Goal: Task Accomplishment & Management: Manage account settings

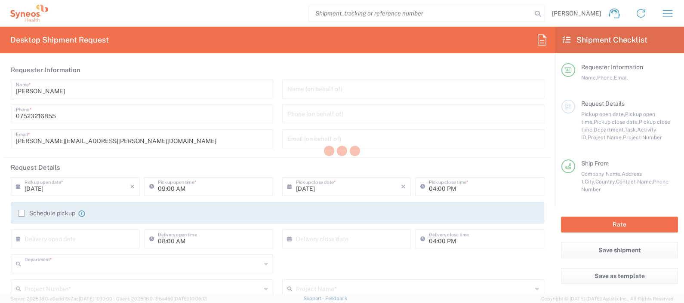
type input "8350"
type input "[GEOGRAPHIC_DATA]"
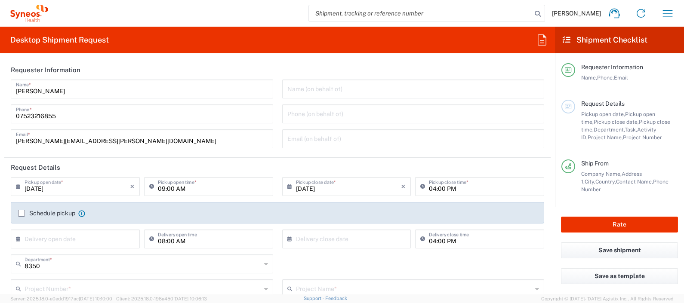
type input "Syneos Health UK Limited"
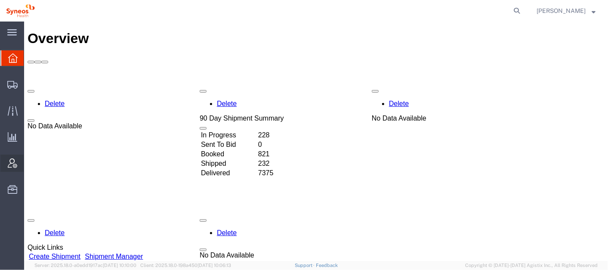
click at [30, 159] on span "Account Admin" at bounding box center [27, 162] width 6 height 17
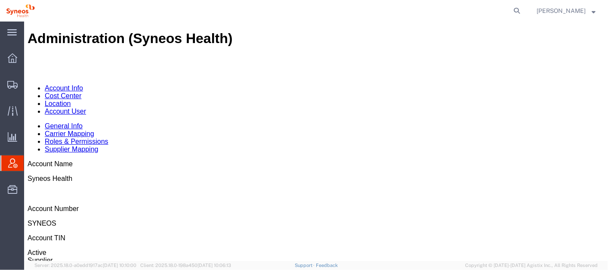
click at [86, 107] on link "Account User" at bounding box center [64, 110] width 41 height 7
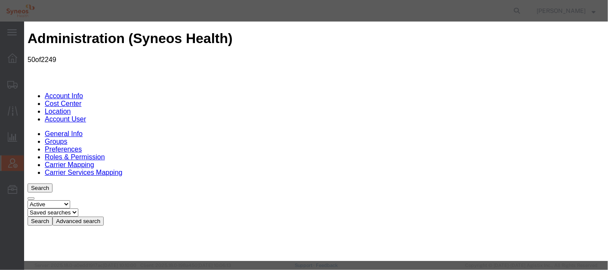
select select "DEPARTMENT"
type input "syn"
select select "{"locationId":"62757","street1":"[STREET_ADDRESS]","street2":"","oneLineAddress…"
type input "1030 SYNC ST"
type input "Morrisville"
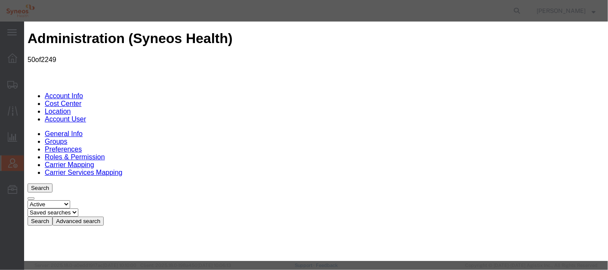
select select "NC"
type input "27560"
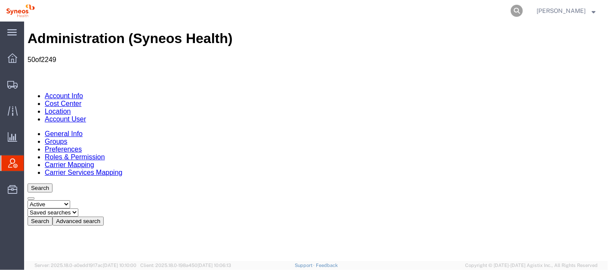
click at [523, 6] on icon at bounding box center [517, 11] width 12 height 12
paste input "56686468"
type input "56686468"
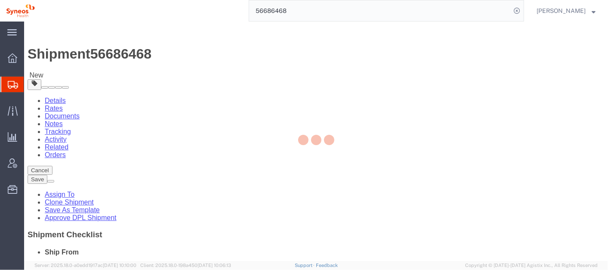
select select
